Goal: Task Accomplishment & Management: Use online tool/utility

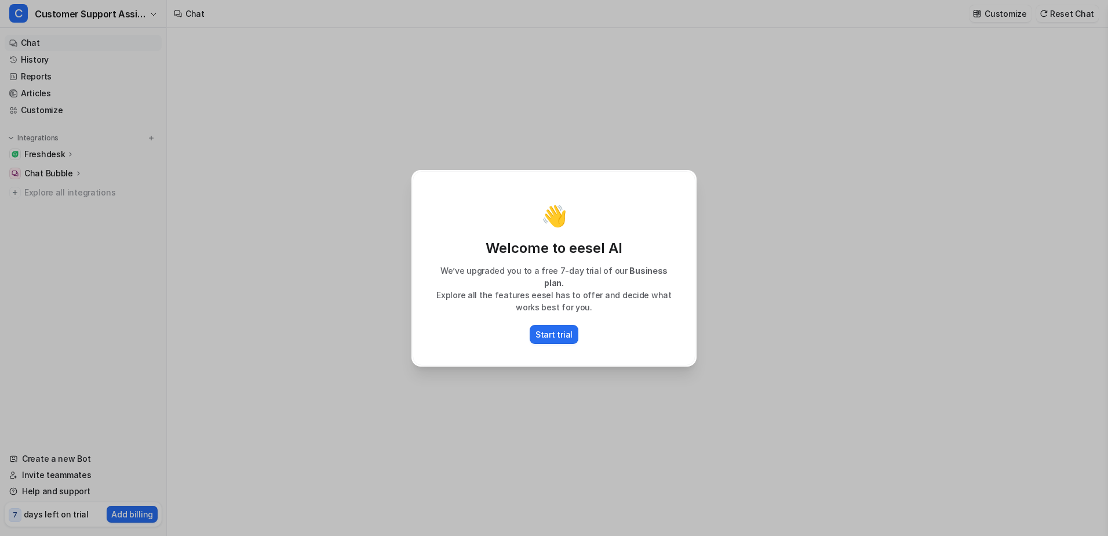
type textarea "**********"
click at [568, 335] on button "Start trial" at bounding box center [554, 334] width 49 height 19
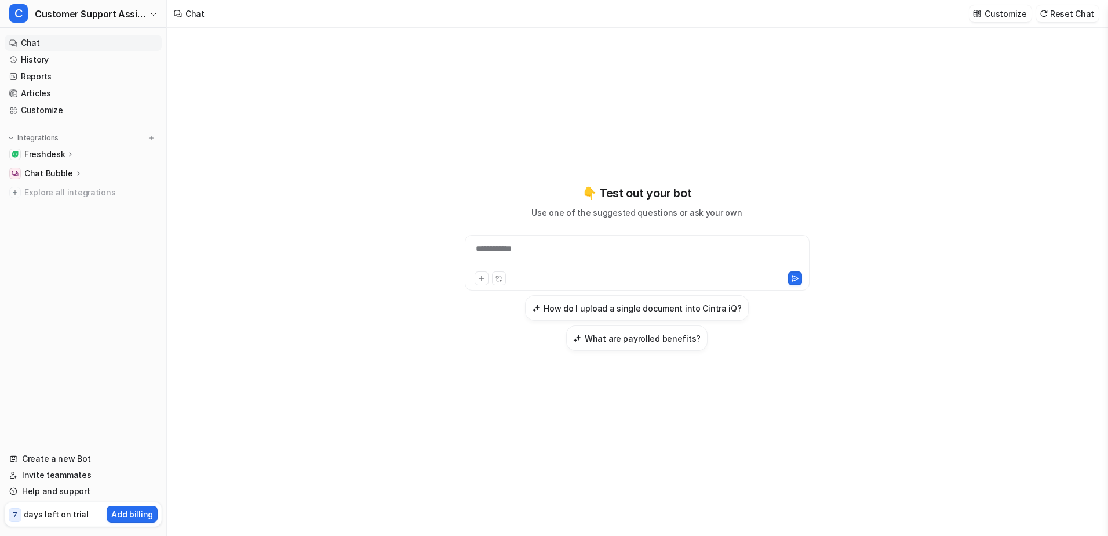
click at [355, 351] on div "**********" at bounding box center [637, 282] width 940 height 508
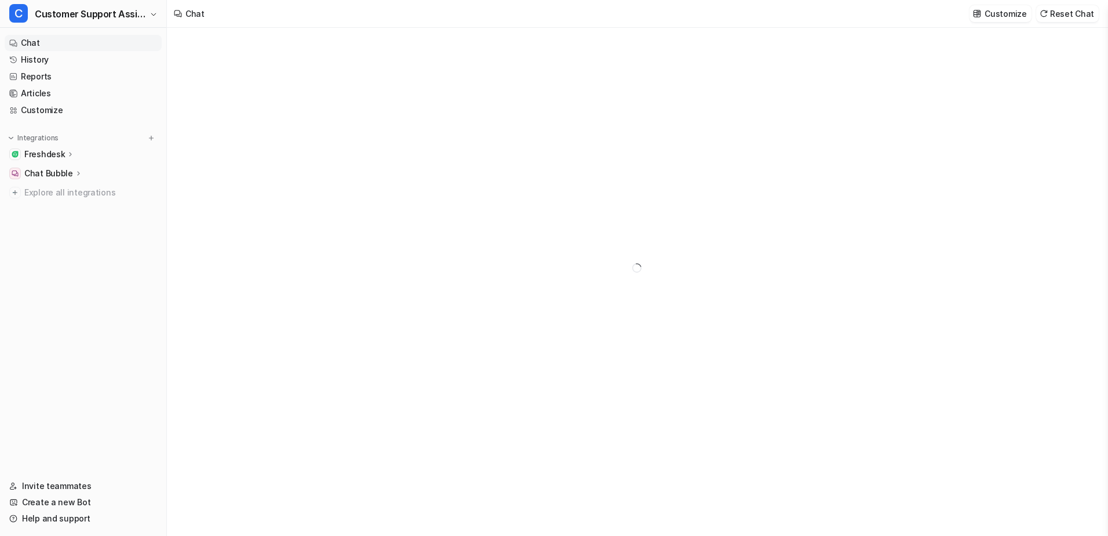
type textarea "**********"
